Goal: Information Seeking & Learning: Learn about a topic

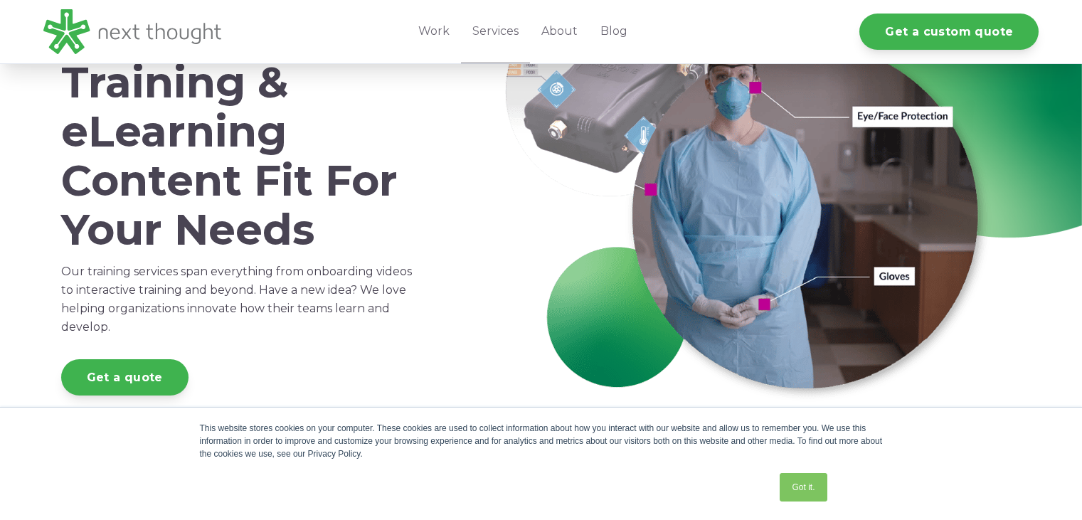
scroll to position [142, 0]
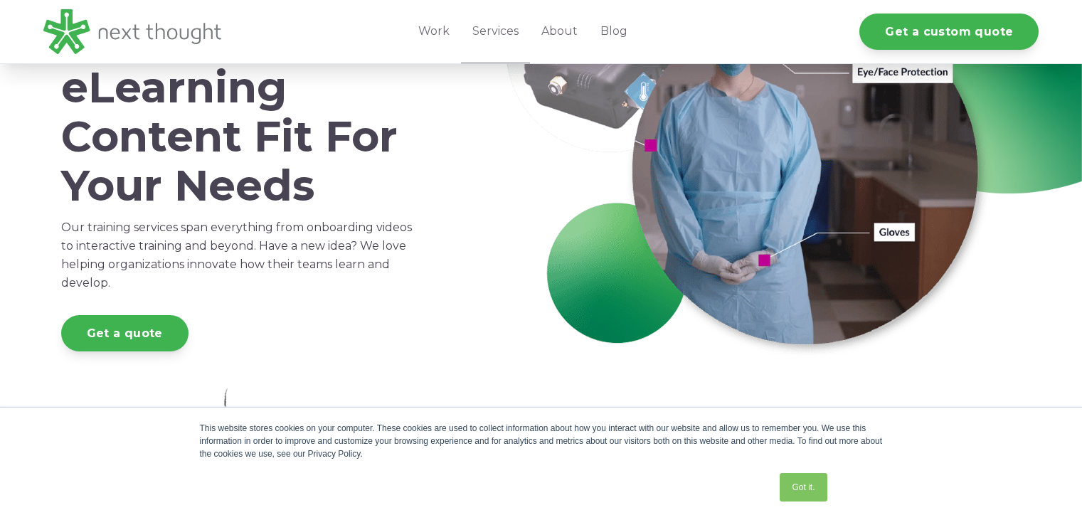
click at [477, 486] on div "Got it." at bounding box center [516, 487] width 632 height 37
click at [441, 483] on div "Got it." at bounding box center [516, 487] width 632 height 37
click at [803, 482] on link "Got it." at bounding box center [803, 487] width 47 height 28
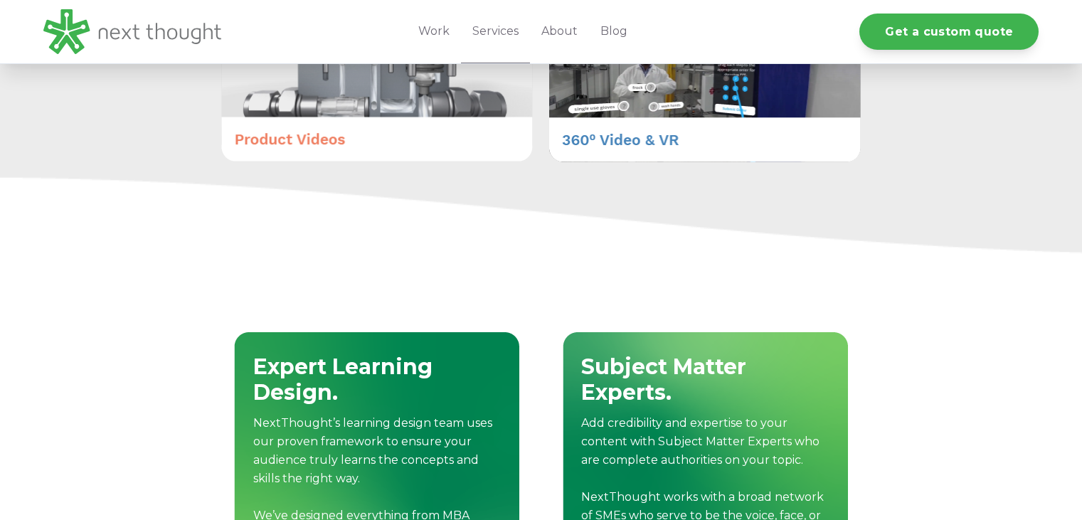
scroll to position [1637, 0]
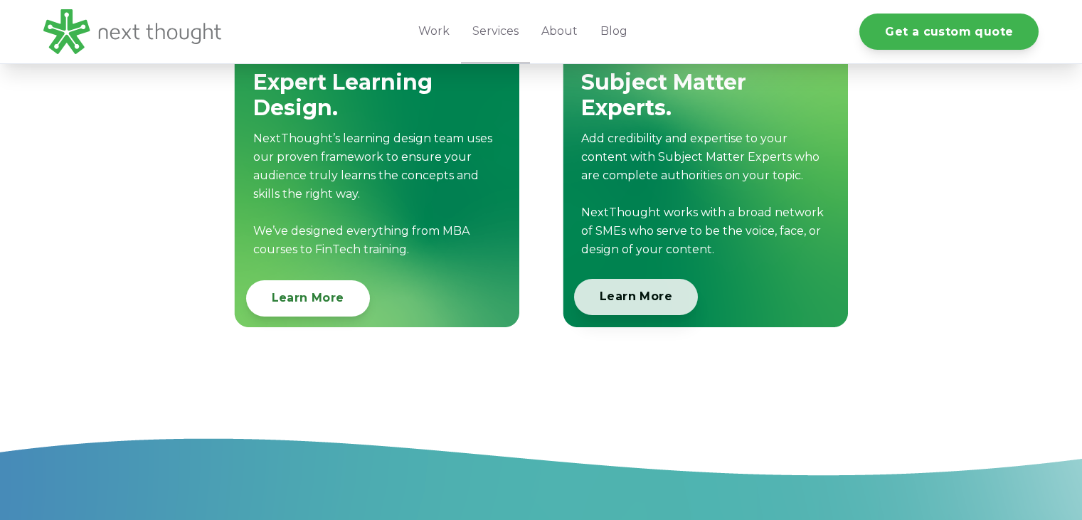
click at [628, 304] on link "Learn More" at bounding box center [636, 297] width 124 height 36
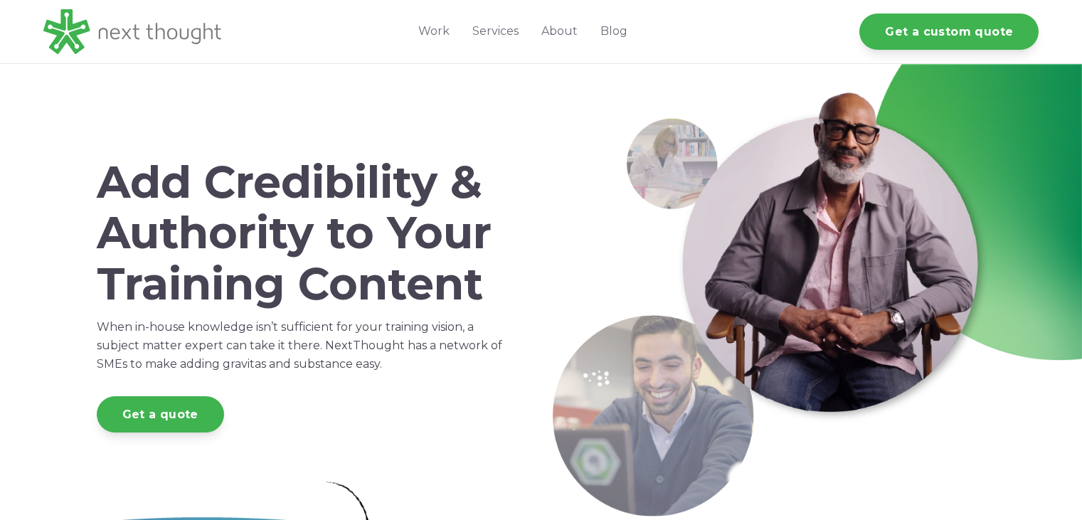
click at [337, 413] on div "Get a quote" at bounding box center [301, 414] width 408 height 36
